Goal: Task Accomplishment & Management: Manage account settings

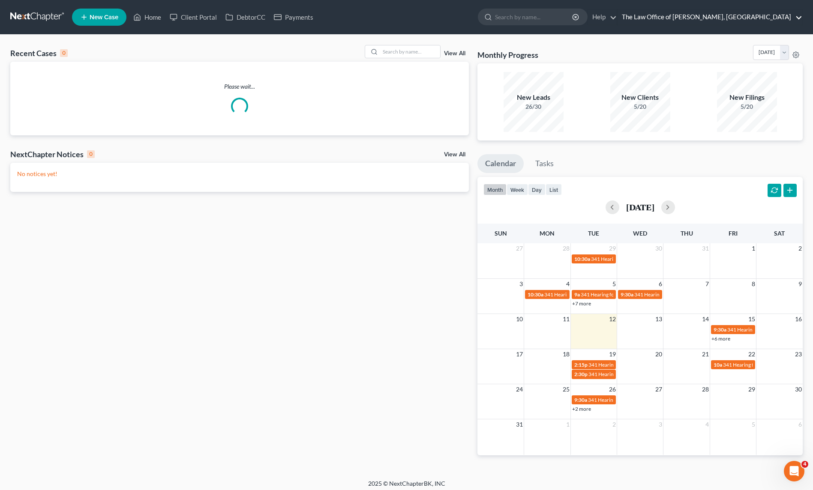
click at [757, 19] on link "The Law Office of [PERSON_NAME], [GEOGRAPHIC_DATA]" at bounding box center [709, 16] width 185 height 15
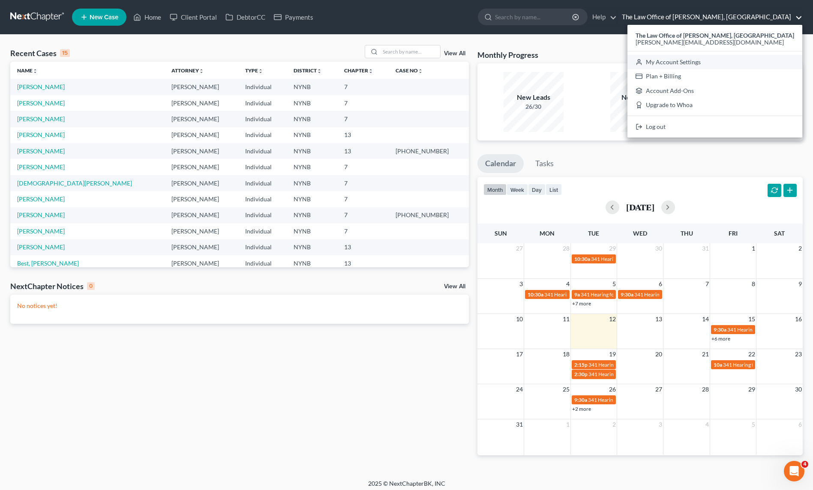
click at [695, 63] on link "My Account Settings" at bounding box center [714, 62] width 175 height 15
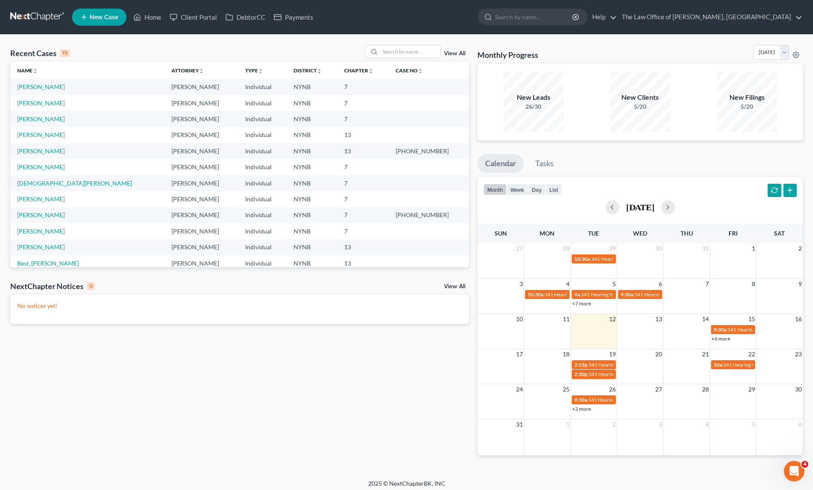
select select "24"
select select "35"
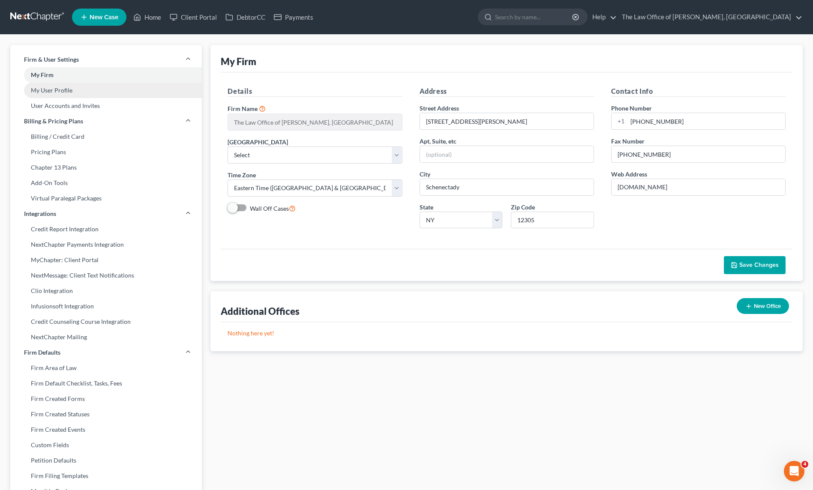
click at [57, 93] on link "My User Profile" at bounding box center [106, 90] width 192 height 15
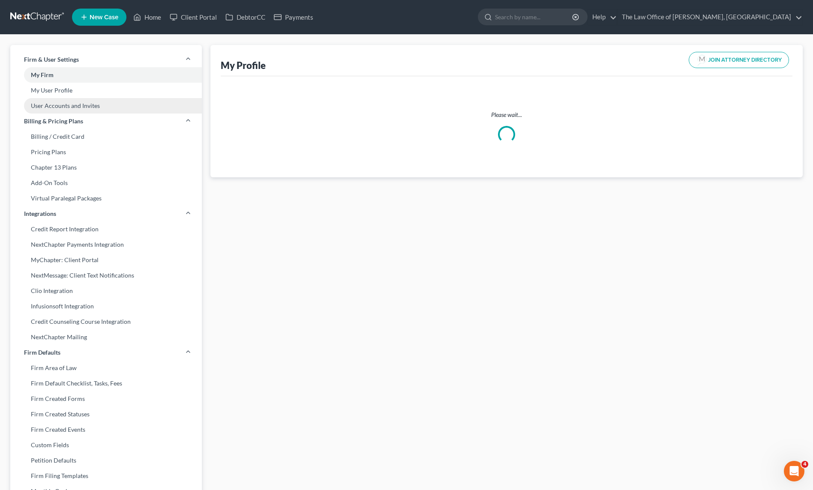
select select "35"
select select "54"
select select "attorney"
select select "0"
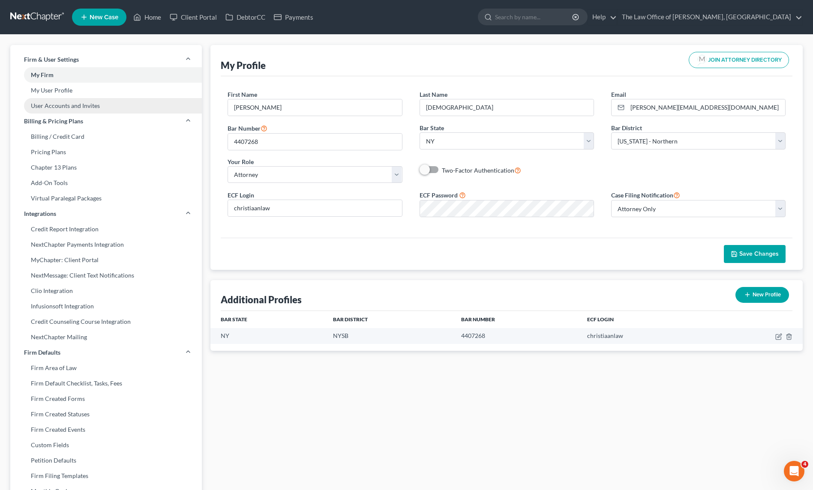
click at [60, 107] on link "User Accounts and Invites" at bounding box center [106, 105] width 192 height 15
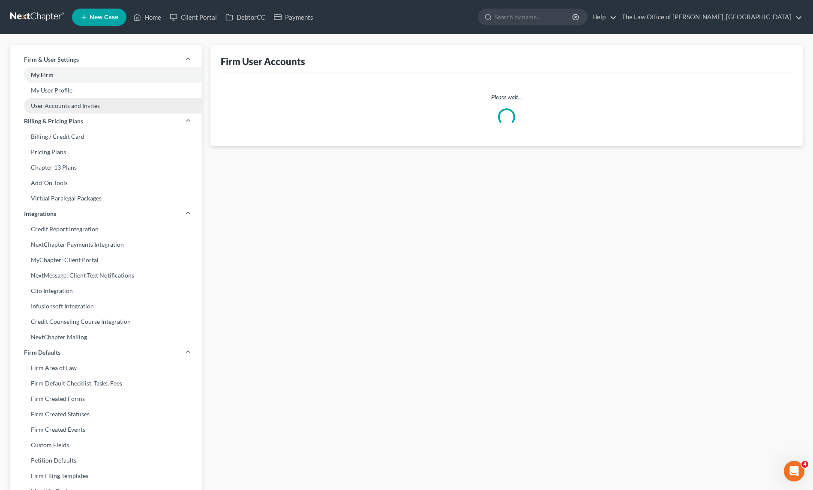
select select "0"
select select "1"
select select "2"
